Goal: Task Accomplishment & Management: Use online tool/utility

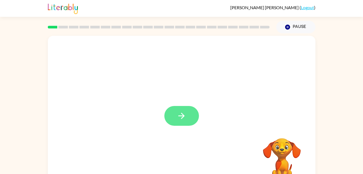
click at [187, 123] on button "button" at bounding box center [181, 116] width 35 height 20
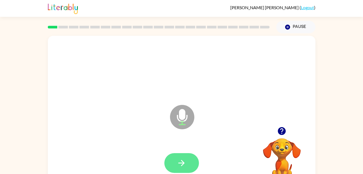
click at [184, 163] on icon "button" at bounding box center [182, 163] width 6 height 6
click at [177, 159] on icon "button" at bounding box center [181, 162] width 9 height 9
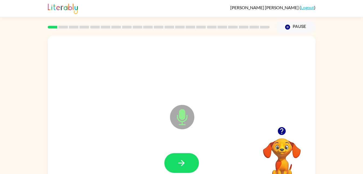
click at [284, 132] on icon "button" at bounding box center [282, 131] width 8 height 8
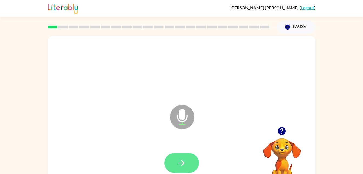
click at [187, 160] on button "button" at bounding box center [181, 163] width 35 height 20
click at [185, 160] on icon "button" at bounding box center [181, 162] width 9 height 9
click at [182, 161] on icon "button" at bounding box center [181, 162] width 9 height 9
click at [180, 159] on icon "button" at bounding box center [181, 162] width 9 height 9
click at [188, 165] on button "button" at bounding box center [181, 163] width 35 height 20
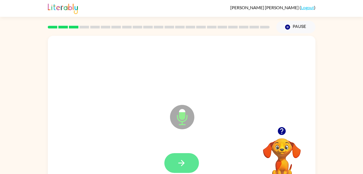
click at [175, 157] on button "button" at bounding box center [181, 163] width 35 height 20
click at [179, 163] on icon "button" at bounding box center [182, 163] width 6 height 6
click at [173, 163] on button "button" at bounding box center [181, 163] width 35 height 20
click at [182, 160] on icon "button" at bounding box center [181, 162] width 9 height 9
click at [189, 160] on button "button" at bounding box center [181, 163] width 35 height 20
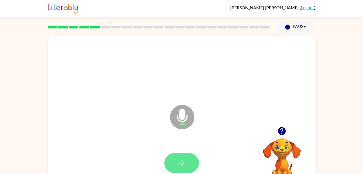
click at [179, 166] on icon "button" at bounding box center [181, 162] width 9 height 9
click at [180, 163] on icon "button" at bounding box center [181, 162] width 9 height 9
click at [184, 158] on icon "button" at bounding box center [181, 162] width 9 height 9
click at [186, 165] on icon "button" at bounding box center [181, 162] width 9 height 9
click at [188, 159] on button "button" at bounding box center [181, 163] width 35 height 20
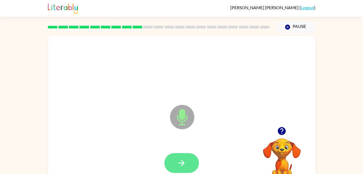
click at [174, 162] on button "button" at bounding box center [181, 163] width 35 height 20
click at [189, 162] on button "button" at bounding box center [181, 163] width 35 height 20
click at [185, 160] on icon "button" at bounding box center [181, 162] width 9 height 9
click at [179, 162] on icon "button" at bounding box center [181, 162] width 9 height 9
click at [184, 163] on icon "button" at bounding box center [182, 163] width 6 height 6
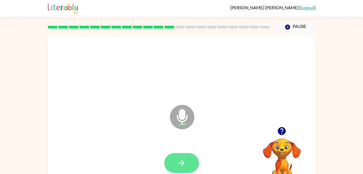
click at [181, 155] on button "button" at bounding box center [181, 163] width 35 height 20
click at [179, 163] on icon "button" at bounding box center [182, 163] width 6 height 6
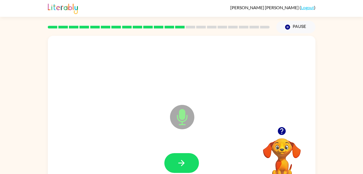
click at [199, 167] on div at bounding box center [181, 163] width 35 height 20
click at [177, 161] on icon "button" at bounding box center [181, 162] width 9 height 9
click at [180, 159] on icon "button" at bounding box center [181, 162] width 9 height 9
click at [197, 164] on button "button" at bounding box center [181, 163] width 35 height 20
click at [174, 159] on button "button" at bounding box center [181, 163] width 35 height 20
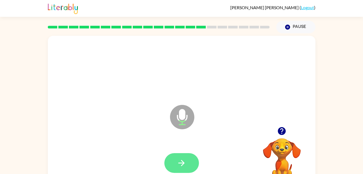
click at [180, 165] on icon "button" at bounding box center [181, 162] width 9 height 9
click at [187, 164] on button "button" at bounding box center [181, 163] width 35 height 20
click at [186, 167] on icon "button" at bounding box center [181, 162] width 9 height 9
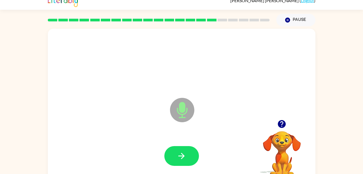
scroll to position [17, 0]
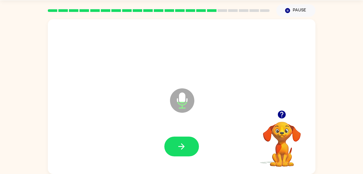
click at [198, 155] on div at bounding box center [181, 146] width 35 height 20
click at [193, 146] on button "button" at bounding box center [181, 146] width 35 height 20
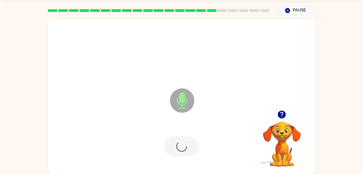
click at [185, 148] on div at bounding box center [181, 146] width 35 height 20
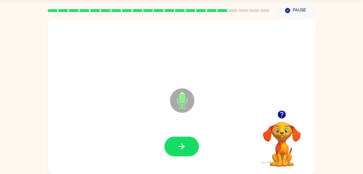
click at [197, 137] on div at bounding box center [181, 146] width 35 height 20
click at [205, 143] on div at bounding box center [181, 146] width 257 height 44
click at [196, 148] on button "button" at bounding box center [181, 146] width 35 height 20
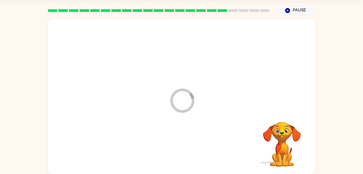
click at [190, 147] on div at bounding box center [181, 146] width 257 height 44
click at [282, 129] on video "Your browser must support playing .mp4 files to use Literably. Please try using…" at bounding box center [282, 140] width 54 height 54
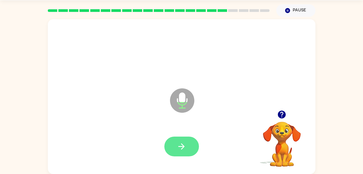
click at [195, 143] on button "button" at bounding box center [181, 146] width 35 height 20
click at [184, 149] on icon "button" at bounding box center [181, 146] width 9 height 9
click at [185, 137] on button "button" at bounding box center [181, 146] width 35 height 20
click at [282, 114] on icon "button" at bounding box center [282, 114] width 8 height 8
click at [198, 149] on button "button" at bounding box center [181, 146] width 35 height 20
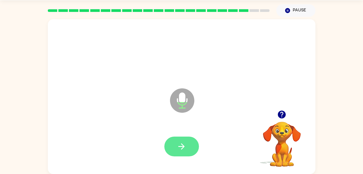
click at [188, 147] on button "button" at bounding box center [181, 146] width 35 height 20
click at [288, 109] on div at bounding box center [282, 114] width 54 height 14
click at [279, 116] on icon "button" at bounding box center [282, 114] width 8 height 8
click at [184, 146] on icon "button" at bounding box center [182, 146] width 6 height 6
click at [184, 153] on button "button" at bounding box center [181, 146] width 35 height 20
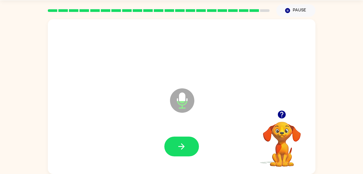
click at [281, 111] on icon "button" at bounding box center [281, 114] width 9 height 9
click at [276, 112] on button "button" at bounding box center [282, 114] width 14 height 14
click at [286, 135] on video "Your browser must support playing .mp4 files to use Literably. Please try using…" at bounding box center [282, 140] width 54 height 54
click at [288, 141] on video "Your browser must support playing .mp4 files to use Literably. Please try using…" at bounding box center [282, 140] width 54 height 54
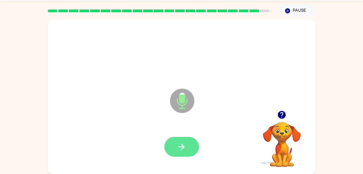
click at [182, 152] on button "button" at bounding box center [181, 147] width 35 height 20
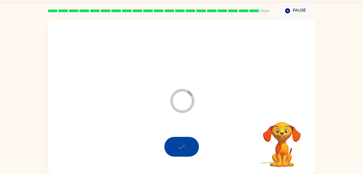
scroll to position [7, 0]
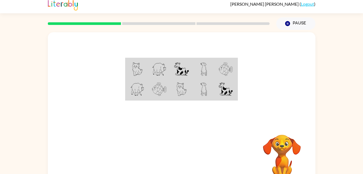
scroll to position [17, 0]
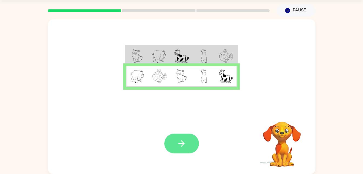
click at [192, 141] on button "button" at bounding box center [181, 143] width 35 height 20
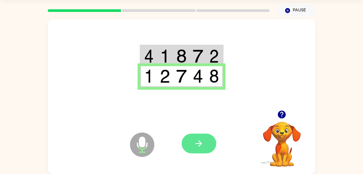
click at [198, 150] on button "button" at bounding box center [199, 143] width 35 height 20
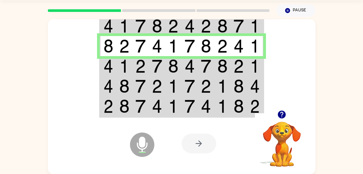
click at [175, 65] on img at bounding box center [173, 66] width 10 height 14
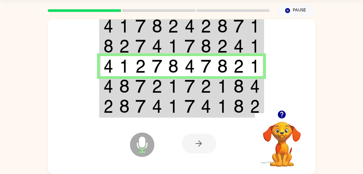
click at [172, 87] on img at bounding box center [173, 86] width 10 height 14
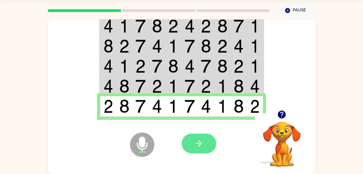
click at [206, 143] on button "button" at bounding box center [199, 143] width 35 height 20
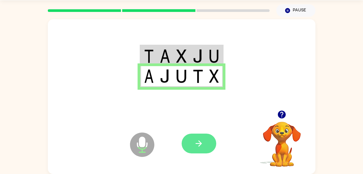
click at [200, 144] on icon "button" at bounding box center [199, 143] width 6 height 6
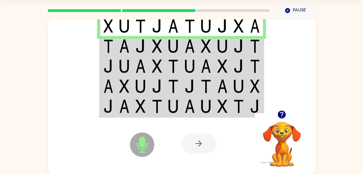
click at [190, 49] on img at bounding box center [190, 46] width 10 height 14
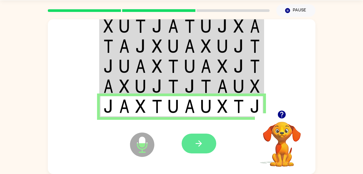
click at [204, 144] on button "button" at bounding box center [199, 143] width 35 height 20
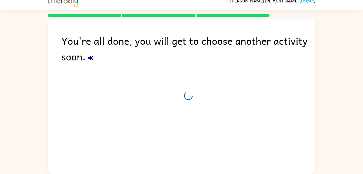
scroll to position [7, 0]
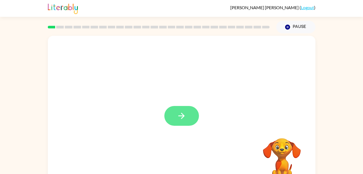
click at [180, 116] on icon "button" at bounding box center [182, 116] width 6 height 6
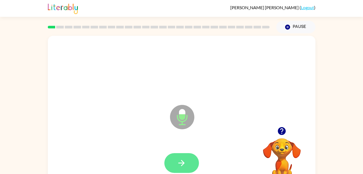
click at [184, 165] on icon "button" at bounding box center [181, 162] width 9 height 9
click at [186, 167] on button "button" at bounding box center [181, 163] width 35 height 20
click at [187, 166] on button "button" at bounding box center [181, 163] width 35 height 20
click at [183, 166] on icon "button" at bounding box center [181, 162] width 9 height 9
click at [179, 161] on icon "button" at bounding box center [181, 162] width 9 height 9
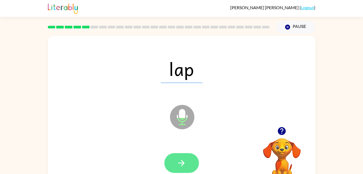
click at [184, 165] on icon "button" at bounding box center [181, 162] width 9 height 9
click at [192, 159] on button "button" at bounding box center [181, 163] width 35 height 20
click at [191, 160] on button "button" at bounding box center [181, 163] width 35 height 20
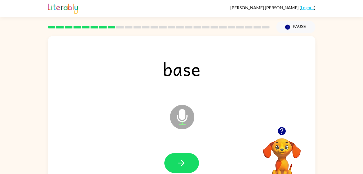
click at [197, 118] on icon "Microphone The Microphone is here when it is your turn to talk" at bounding box center [209, 123] width 81 height 41
click at [182, 111] on icon "Microphone The Microphone is here when it is your turn to talk" at bounding box center [209, 123] width 81 height 41
click at [192, 168] on button "button" at bounding box center [181, 163] width 35 height 20
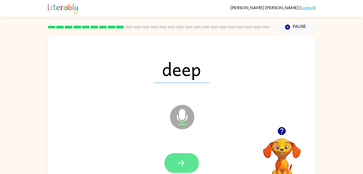
click at [174, 163] on button "button" at bounding box center [181, 163] width 35 height 20
click at [182, 167] on icon "button" at bounding box center [181, 162] width 9 height 9
click at [181, 161] on icon "button" at bounding box center [181, 162] width 9 height 9
click at [189, 159] on button "button" at bounding box center [181, 163] width 35 height 20
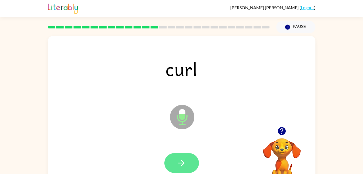
click at [179, 159] on icon "button" at bounding box center [181, 162] width 9 height 9
click at [182, 165] on icon "button" at bounding box center [182, 163] width 6 height 6
click at [187, 161] on button "button" at bounding box center [181, 163] width 35 height 20
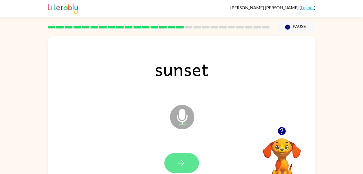
click at [181, 158] on icon "button" at bounding box center [181, 162] width 9 height 9
click at [188, 157] on button "button" at bounding box center [181, 163] width 35 height 20
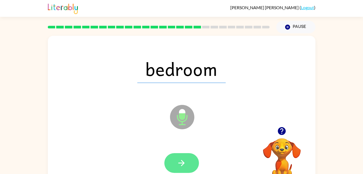
click at [189, 161] on button "button" at bounding box center [181, 163] width 35 height 20
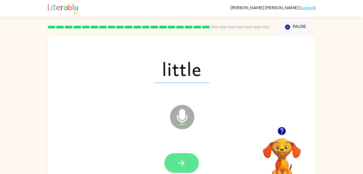
click at [185, 159] on icon "button" at bounding box center [181, 162] width 9 height 9
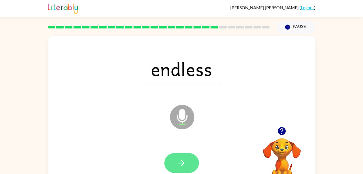
click at [184, 165] on icon "button" at bounding box center [181, 162] width 9 height 9
click at [184, 155] on button "button" at bounding box center [181, 163] width 35 height 20
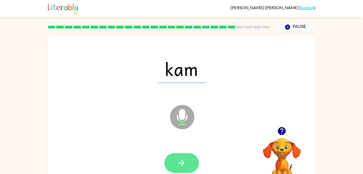
click at [187, 160] on button "button" at bounding box center [181, 163] width 35 height 20
click at [184, 164] on icon "button" at bounding box center [181, 162] width 9 height 9
click at [172, 161] on button "button" at bounding box center [181, 163] width 35 height 20
click at [186, 160] on icon "button" at bounding box center [181, 162] width 9 height 9
